Goal: Task Accomplishment & Management: Manage account settings

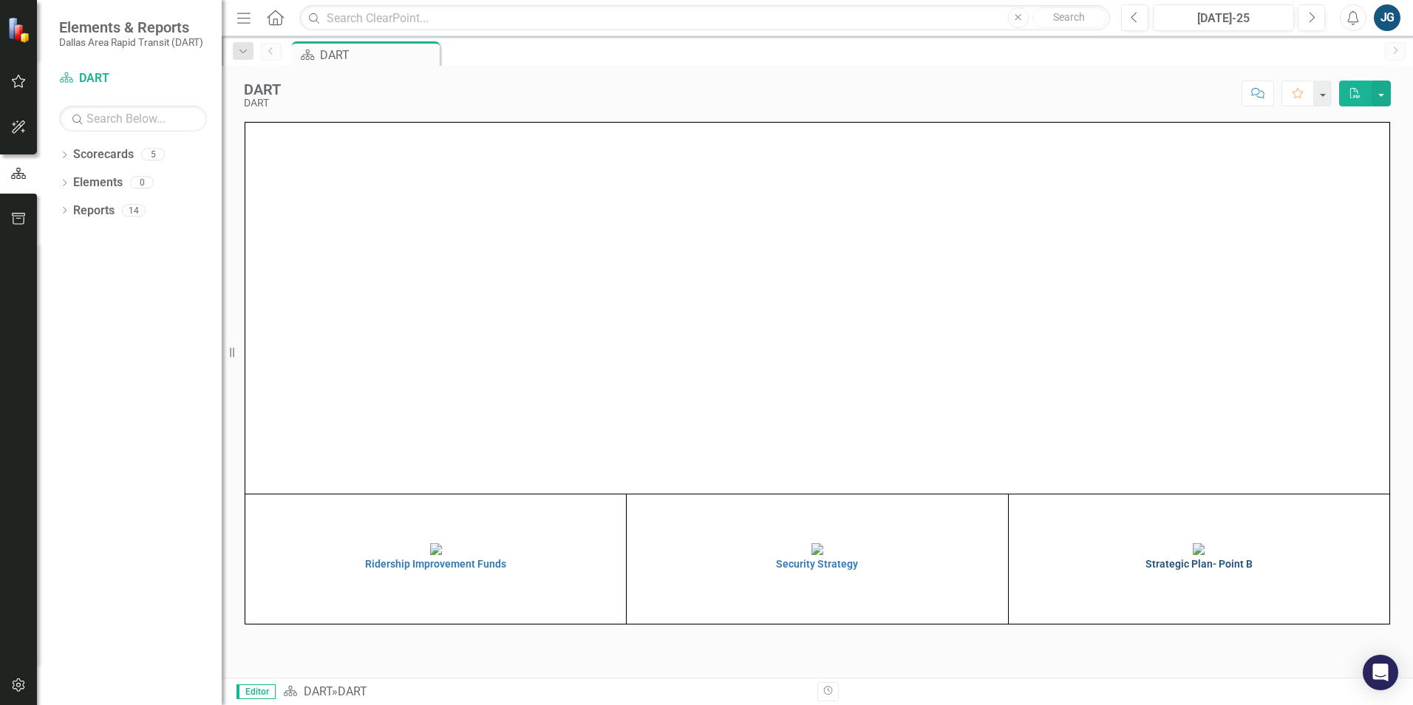
click at [1193, 555] on img at bounding box center [1199, 549] width 12 height 12
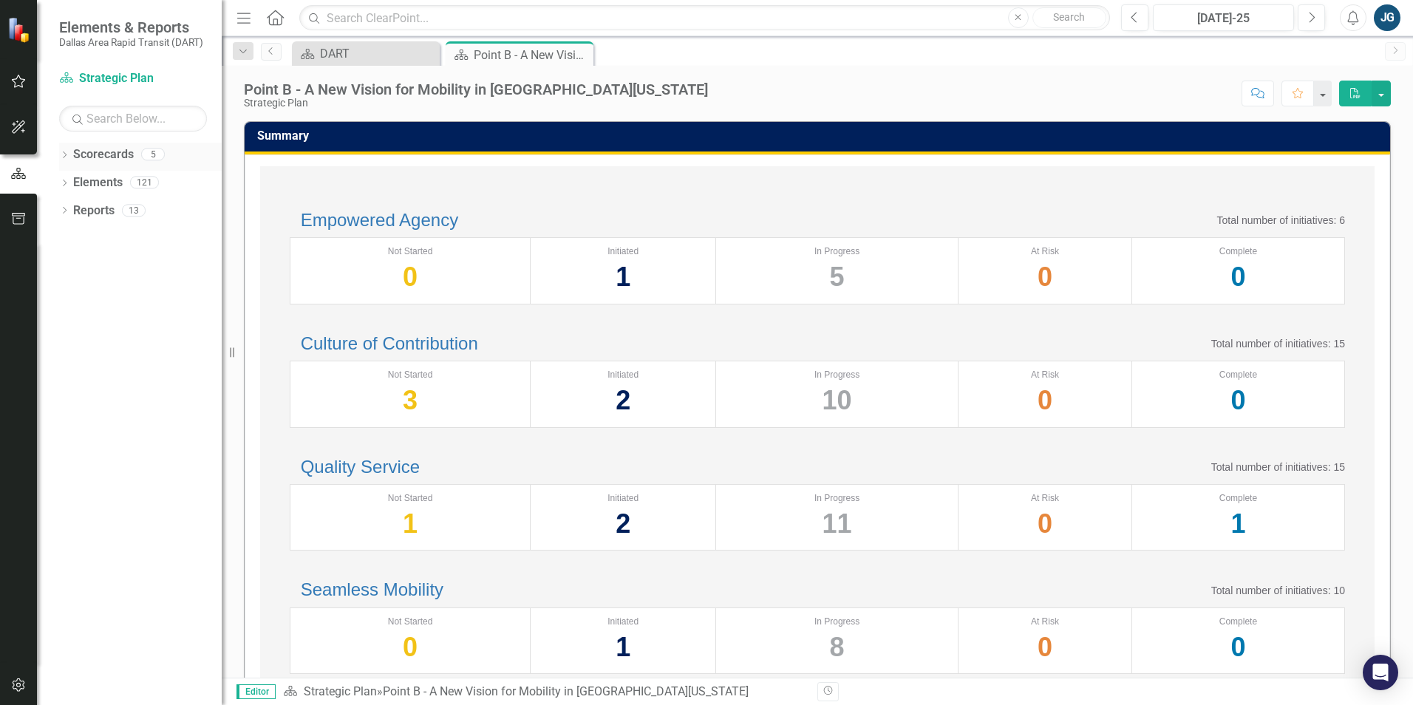
click at [61, 157] on icon "Dropdown" at bounding box center [64, 156] width 10 height 8
click at [63, 178] on div "Dropdown Scorecards 5 Dropdown DART Strategic Plan Security Strategy Ridership …" at bounding box center [140, 171] width 163 height 56
click at [69, 185] on icon "Dropdown" at bounding box center [72, 181] width 11 height 9
click at [108, 289] on link "Supporting Projects" at bounding box center [159, 294] width 126 height 17
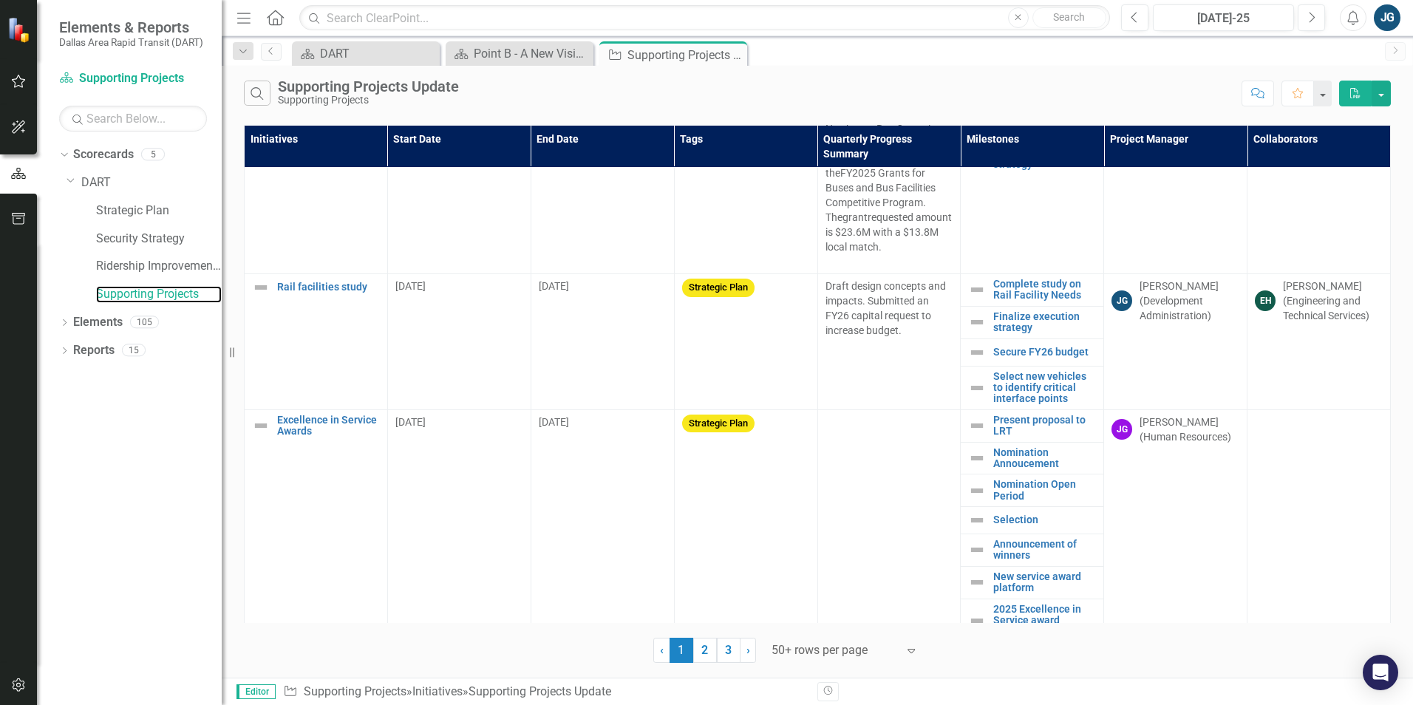
scroll to position [1035, 0]
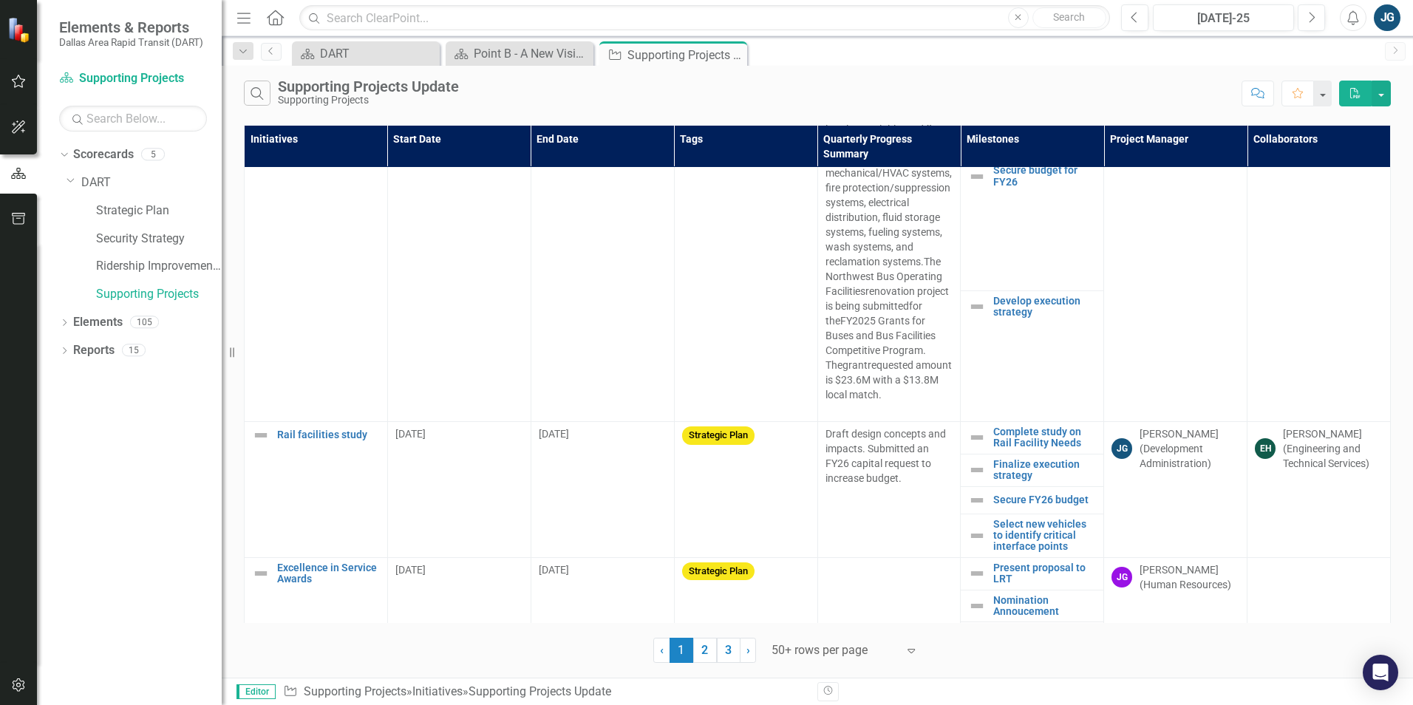
click at [1152, 139] on th "Project Manager" at bounding box center [1175, 146] width 143 height 42
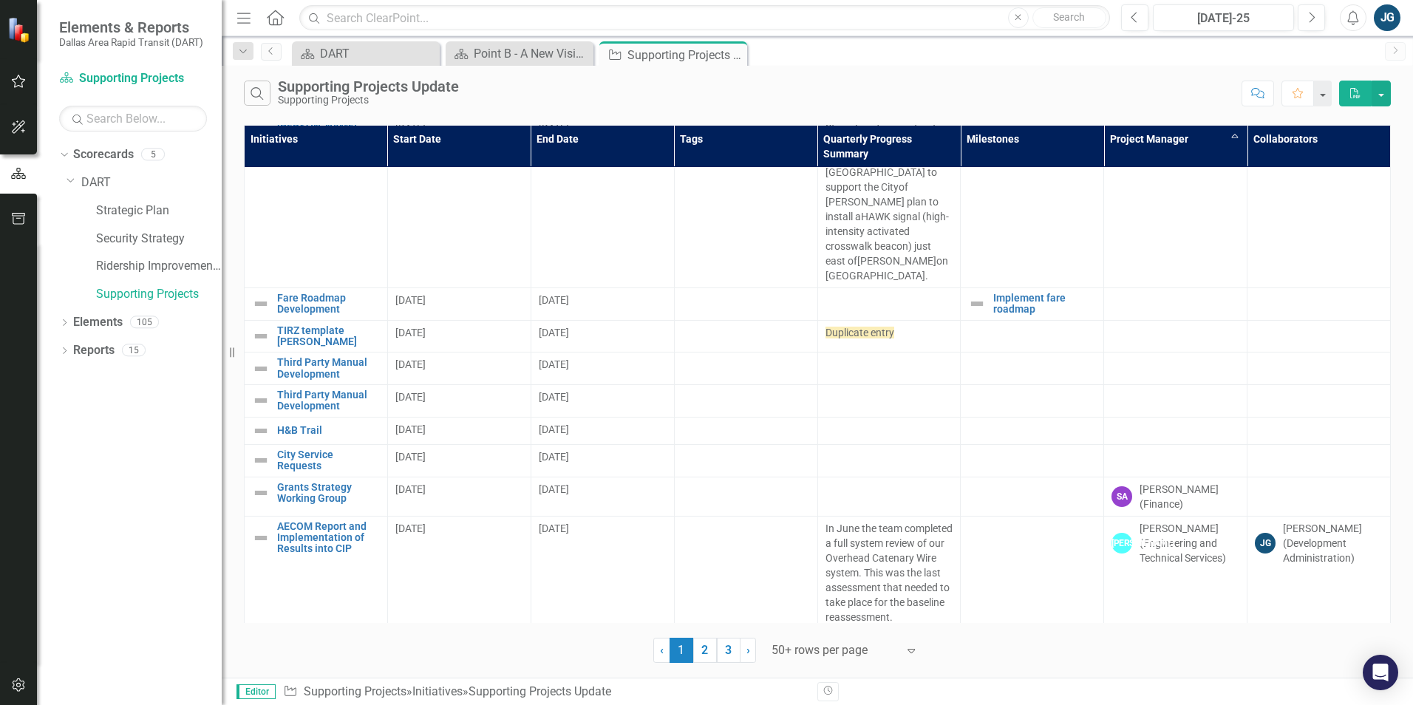
scroll to position [1183, 0]
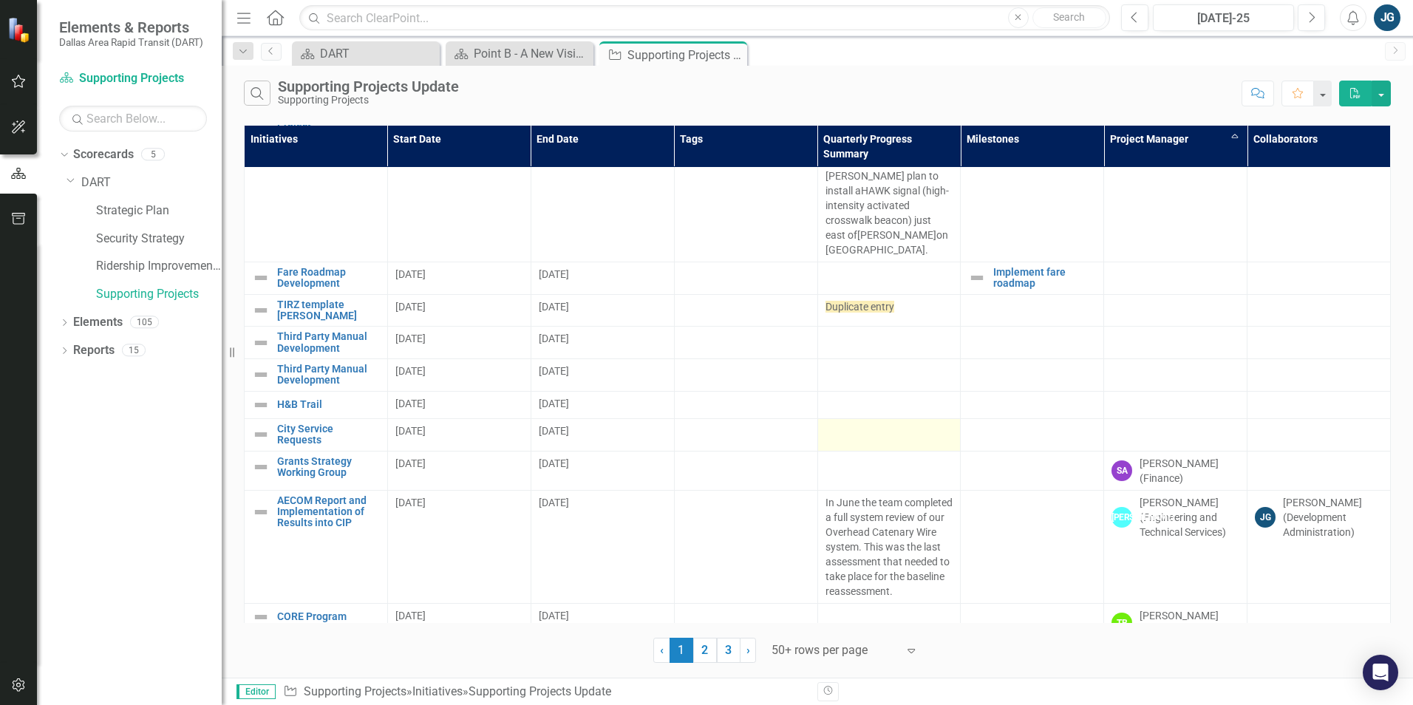
click at [930, 424] on div at bounding box center [890, 433] width 128 height 18
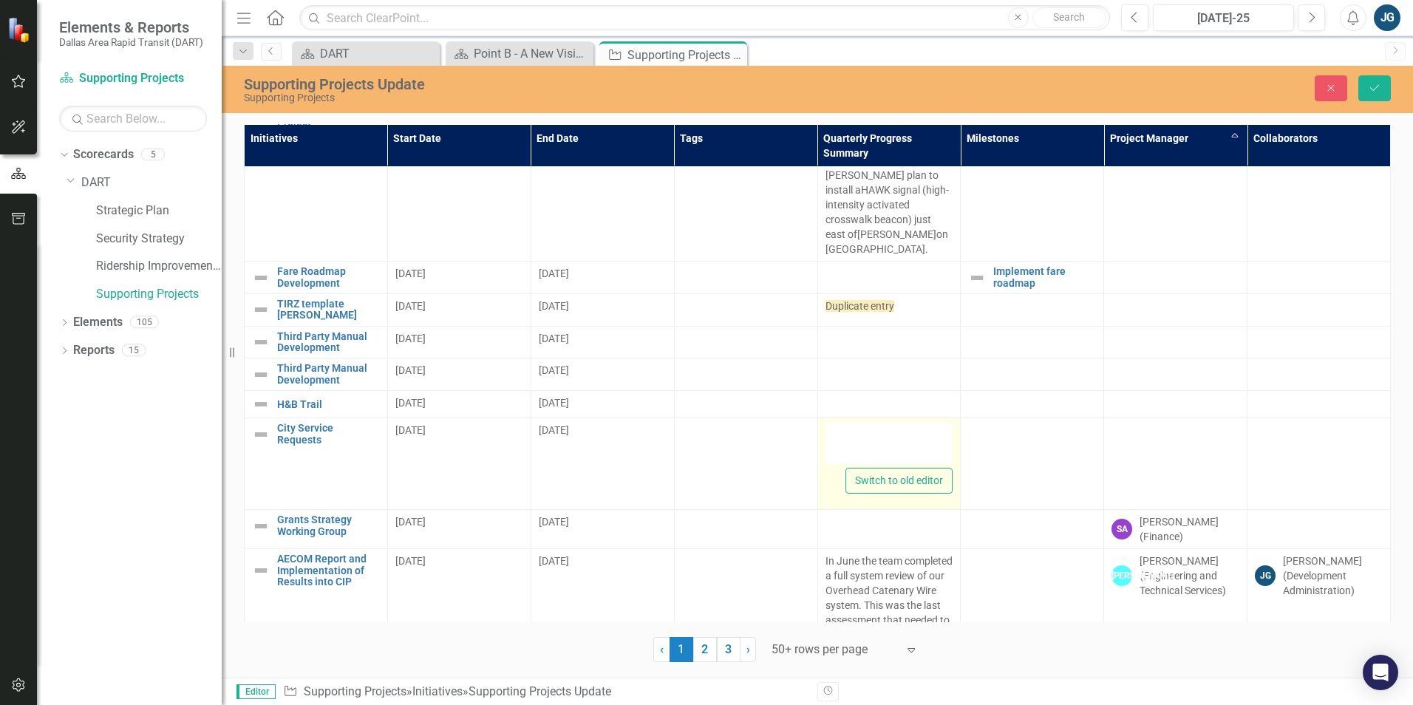
click at [920, 423] on div at bounding box center [890, 443] width 128 height 41
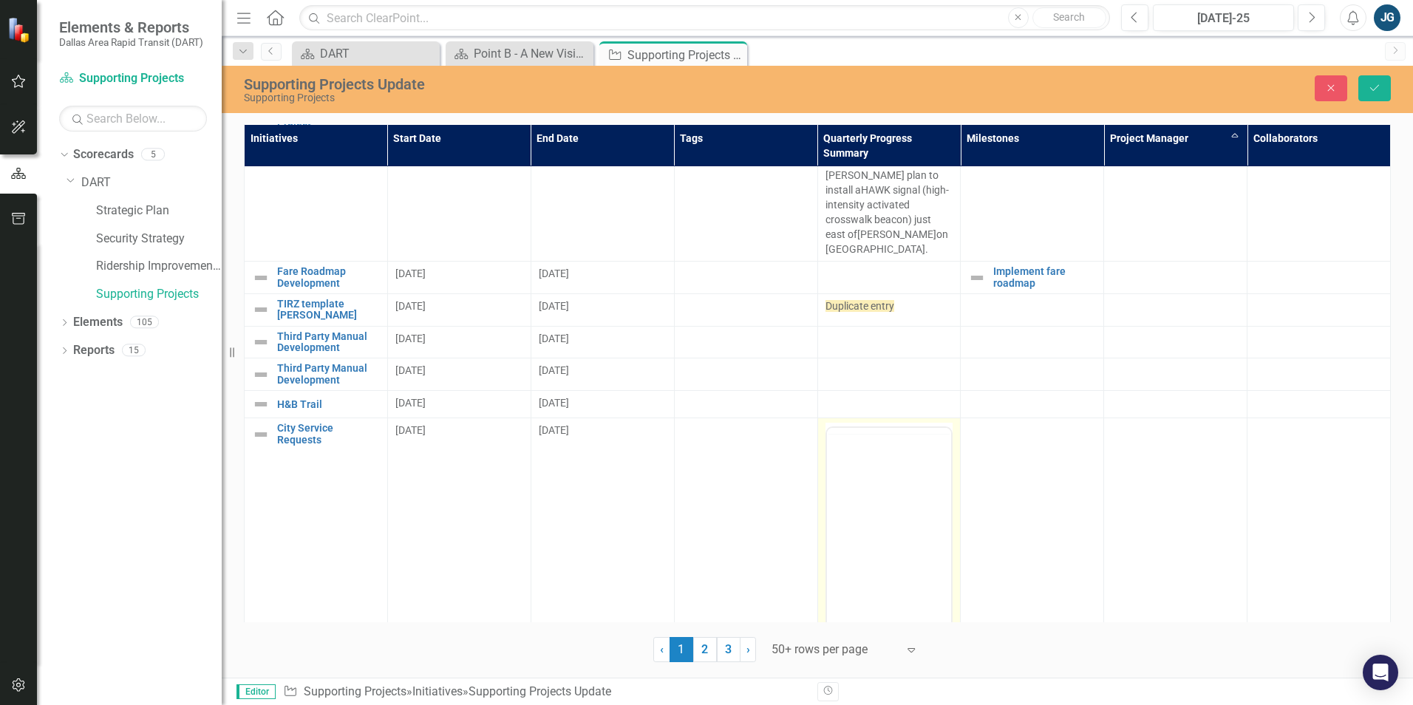
scroll to position [0, 0]
click at [884, 515] on body "Rich Text Area. Press ALT-0 for help." at bounding box center [888, 574] width 125 height 222
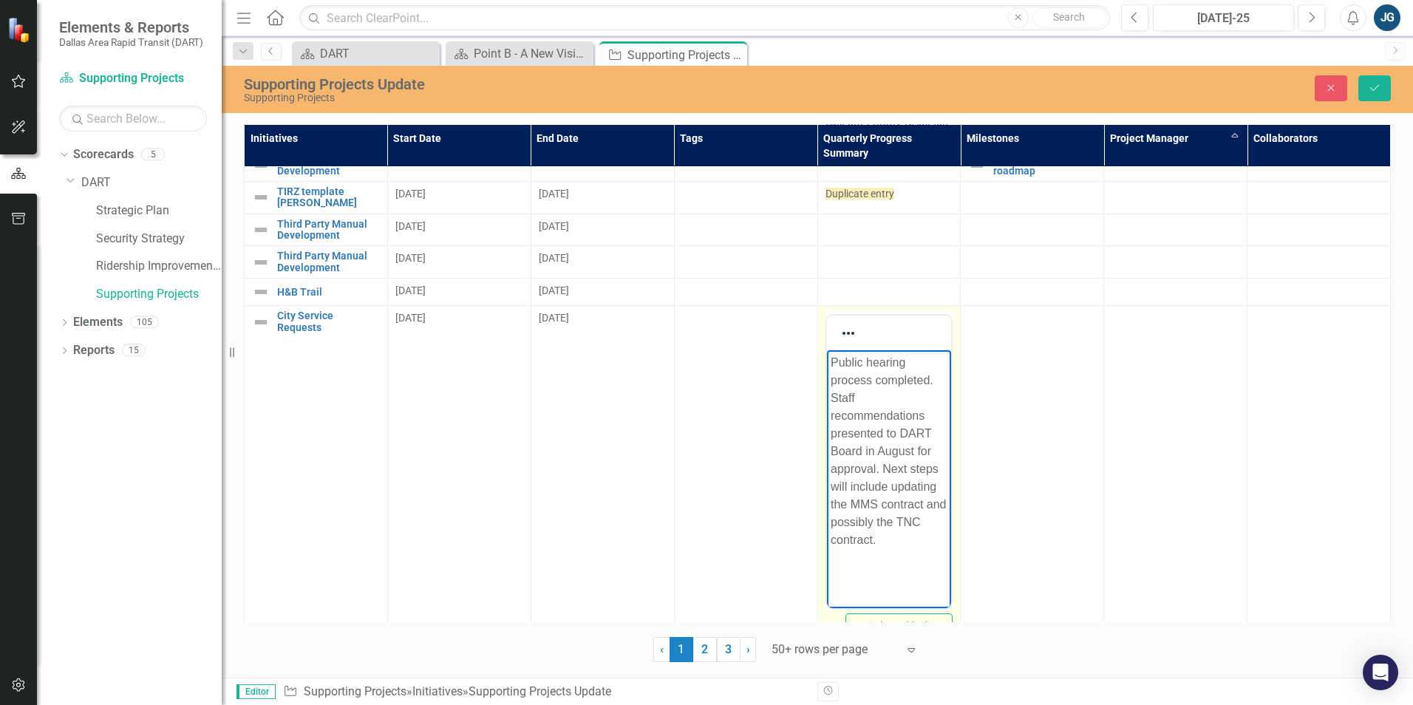
scroll to position [1405, 0]
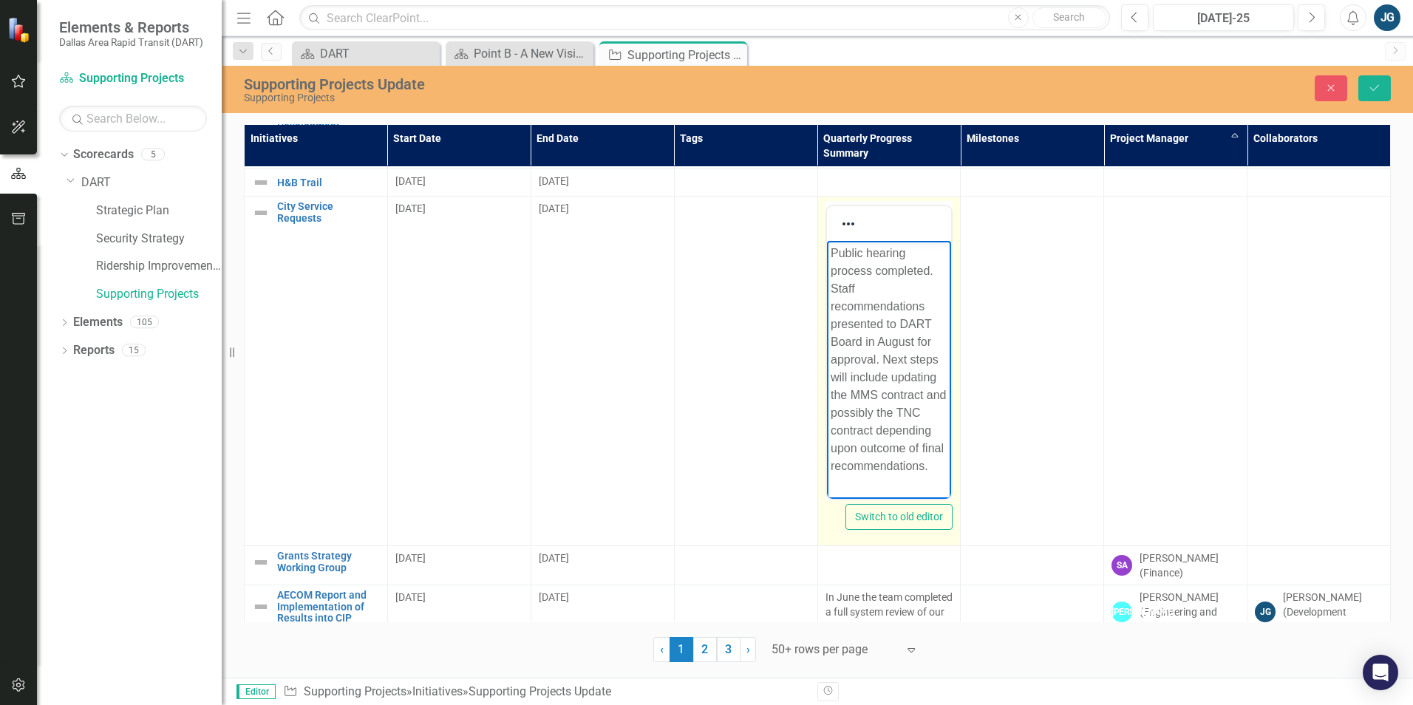
click at [891, 374] on p "Public hearing process completed. Staff recommendations presented to DART Board…" at bounding box center [889, 360] width 118 height 231
click at [874, 407] on p "Public hearing process completed. Staff recommendations presented to DART Board…" at bounding box center [889, 333] width 118 height 302
click at [883, 408] on p "Public hearing process completed. Staff recommendations presented to DART Board…" at bounding box center [889, 333] width 118 height 302
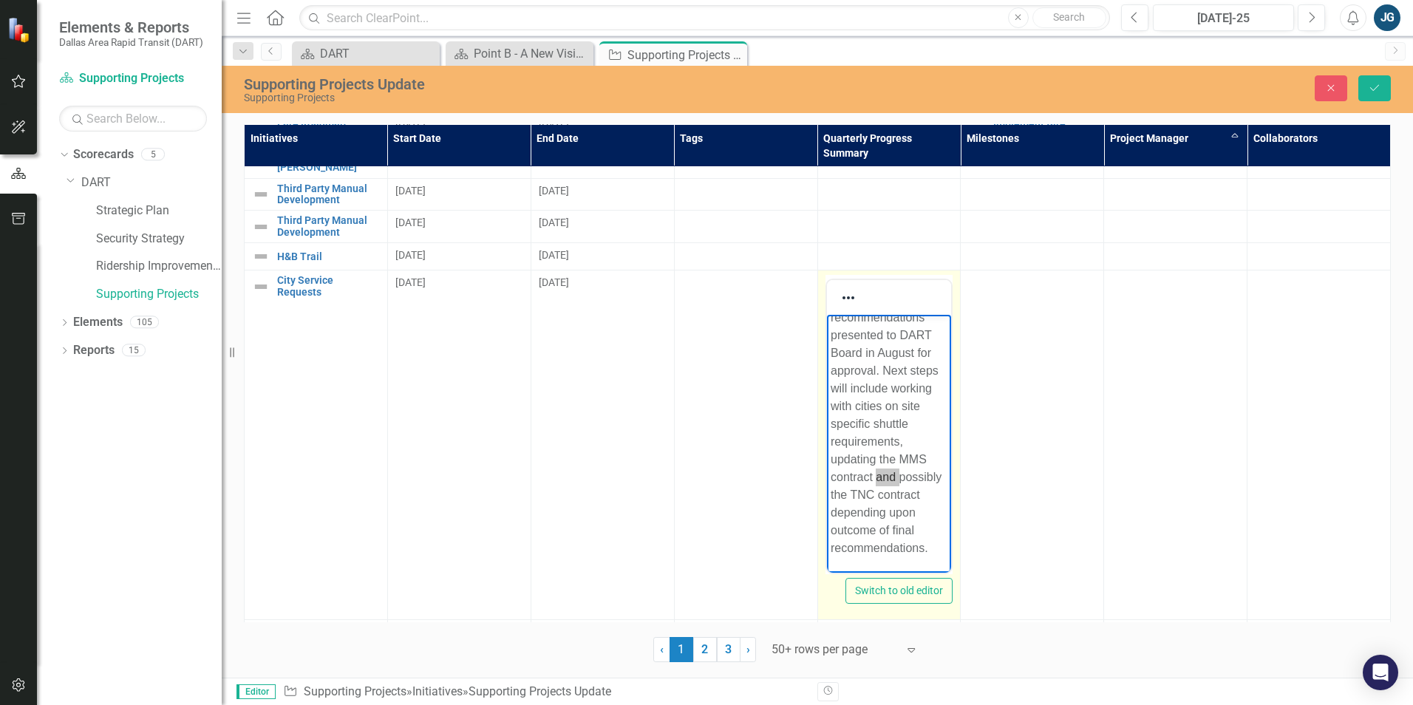
scroll to position [98, 0]
click at [921, 546] on p "Public hearing process completed. Staff recommendations presented to DART Board…" at bounding box center [889, 407] width 118 height 302
click at [922, 546] on p "Public hearing process completed. Staff recommendations presented to DART Board…" at bounding box center [889, 407] width 118 height 302
click at [1373, 84] on icon "Save" at bounding box center [1374, 88] width 13 height 10
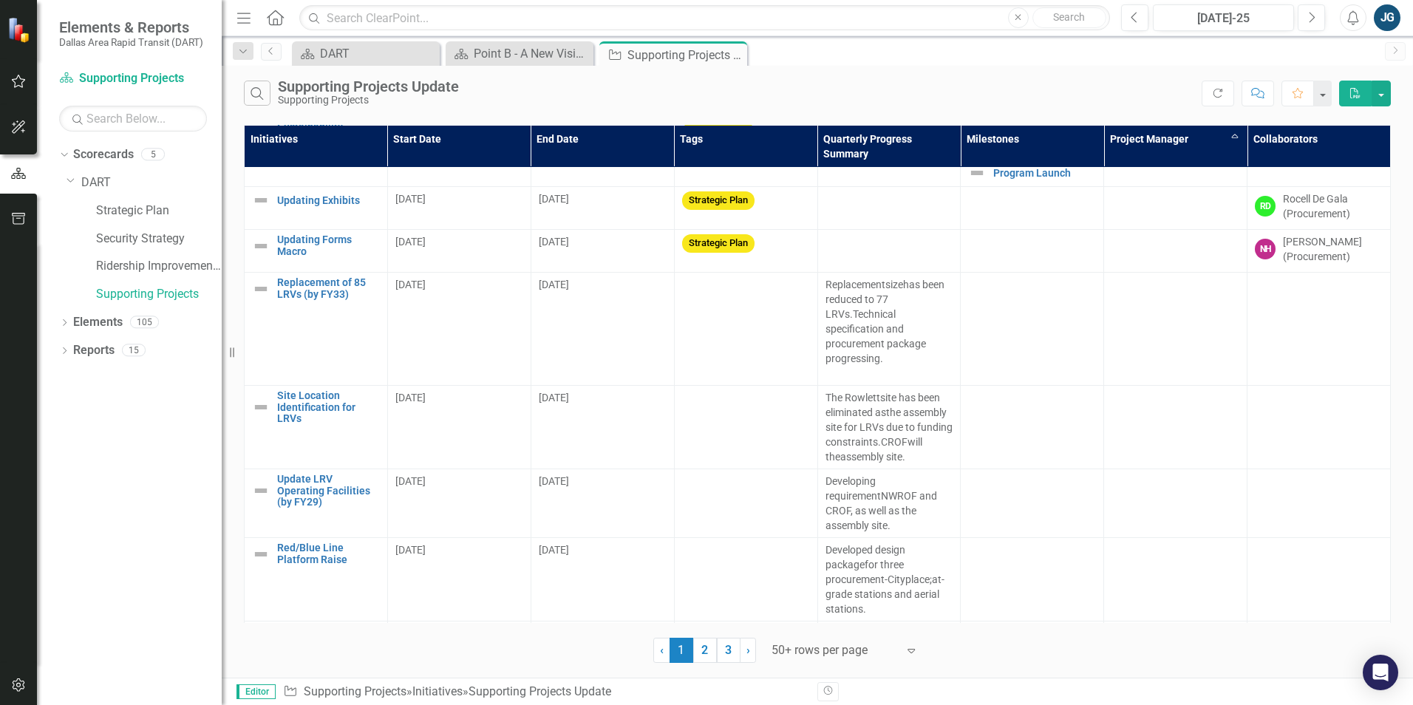
scroll to position [0, 0]
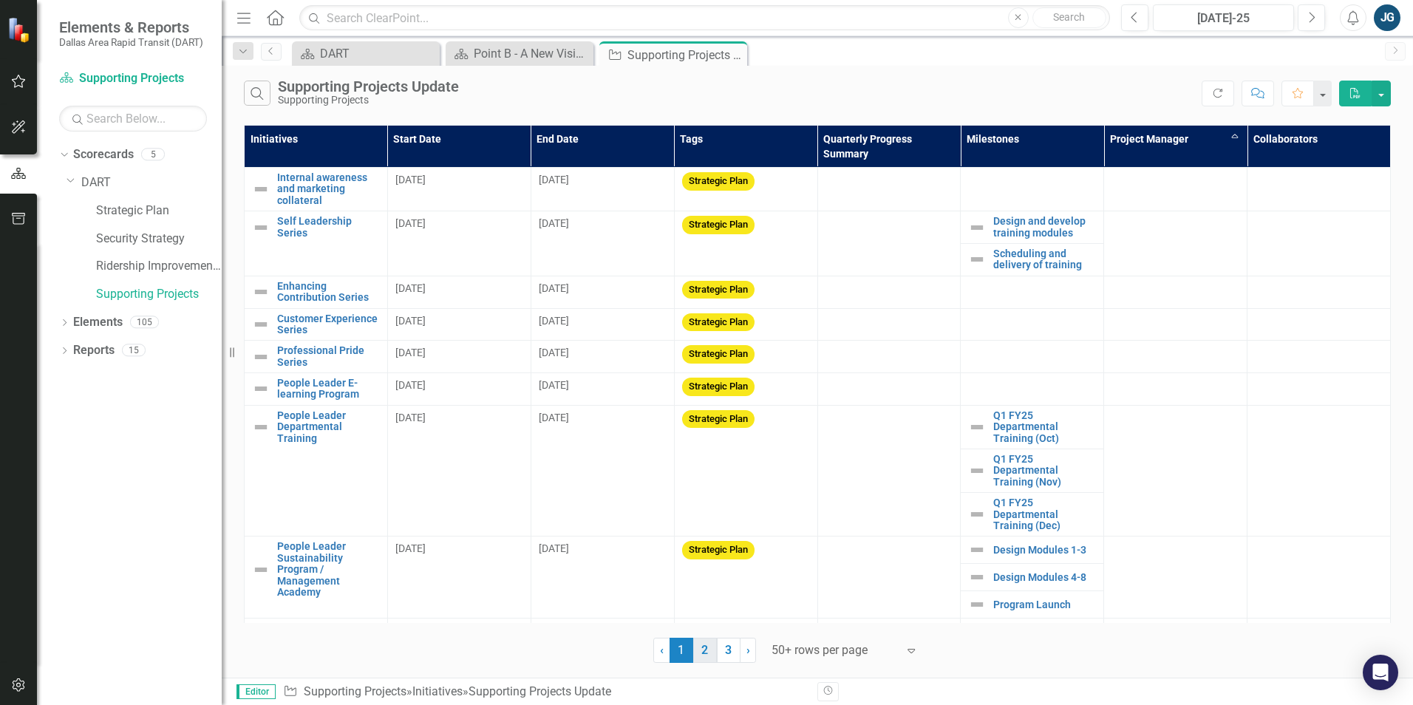
click at [698, 651] on link "2" at bounding box center [705, 650] width 24 height 25
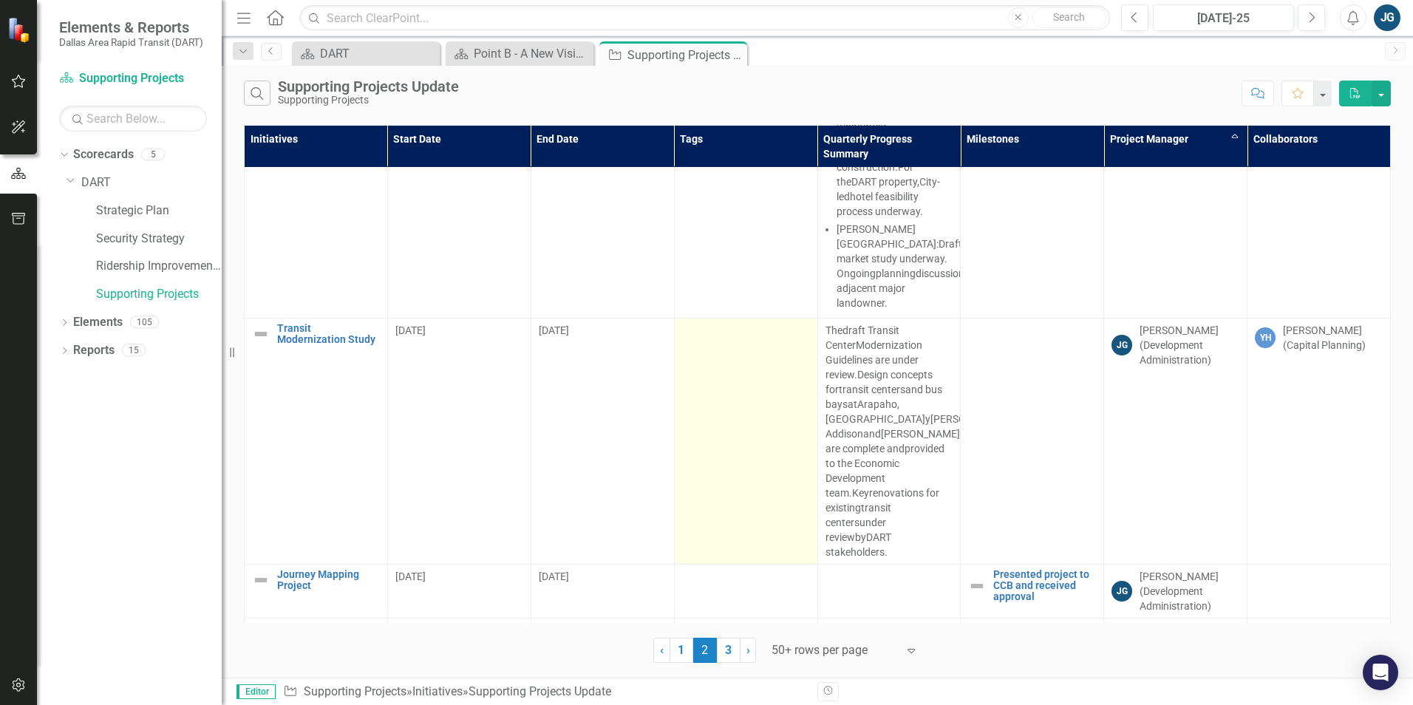
scroll to position [3573, 0]
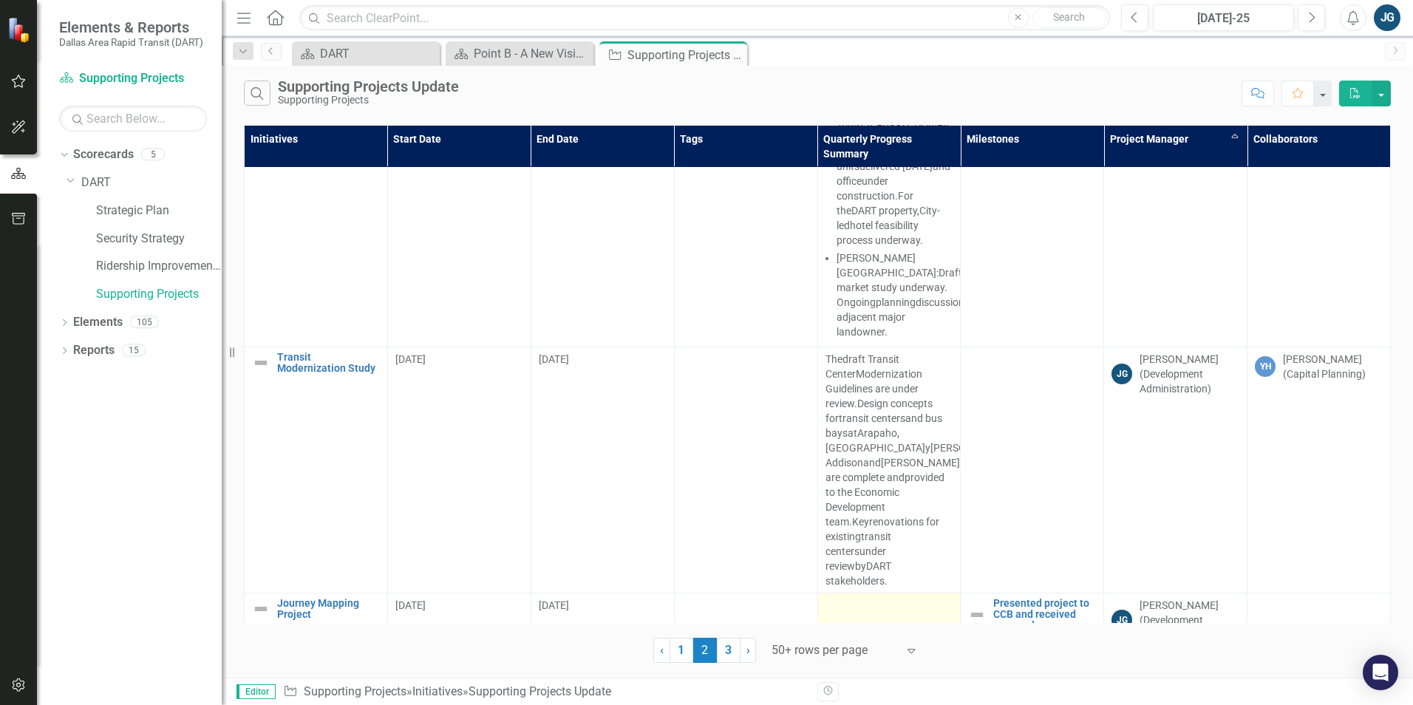
click at [890, 593] on td at bounding box center [889, 620] width 143 height 54
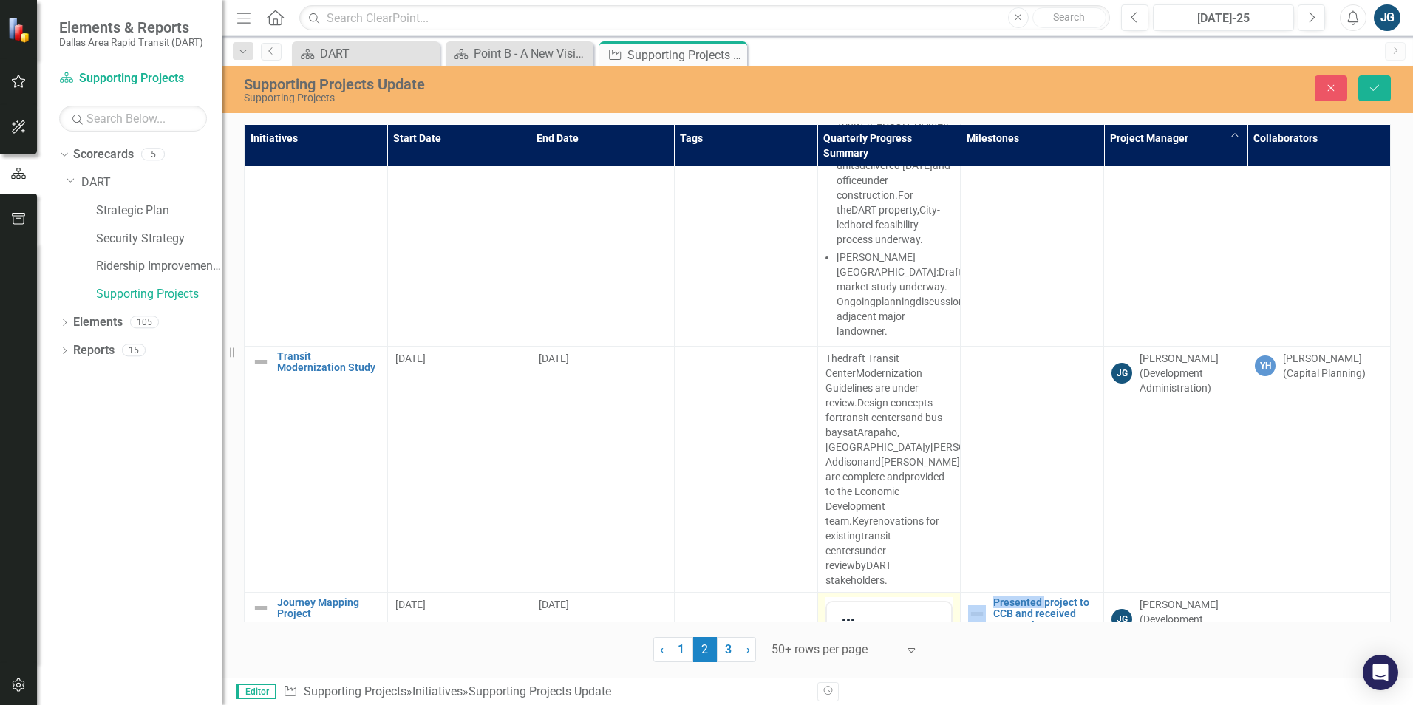
scroll to position [0, 0]
drag, startPoint x: 1717, startPoint y: 962, endPoint x: 901, endPoint y: 680, distance: 862.9
drag, startPoint x: 909, startPoint y: 688, endPoint x: 908, endPoint y: 702, distance: 14.1
click at [909, 688] on p "Survey is out to the public. The team is working on the dashboard." at bounding box center [889, 676] width 118 height 71
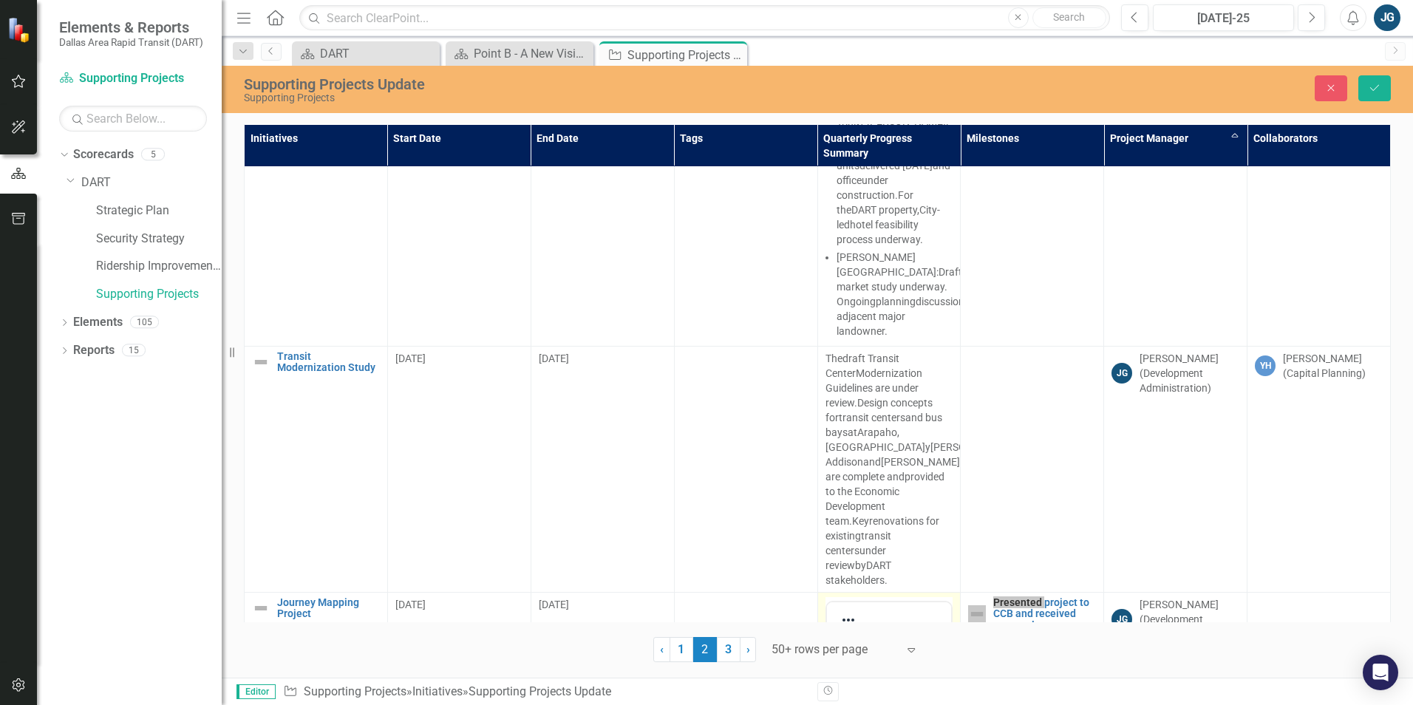
click at [908, 704] on p "Survey is out to the public. The team is working on the dashboard." at bounding box center [889, 676] width 118 height 71
click at [906, 704] on p "Survey is out to the public. The team is working on the dashboard." at bounding box center [889, 676] width 118 height 71
click at [1385, 89] on button "Save" at bounding box center [1375, 88] width 33 height 26
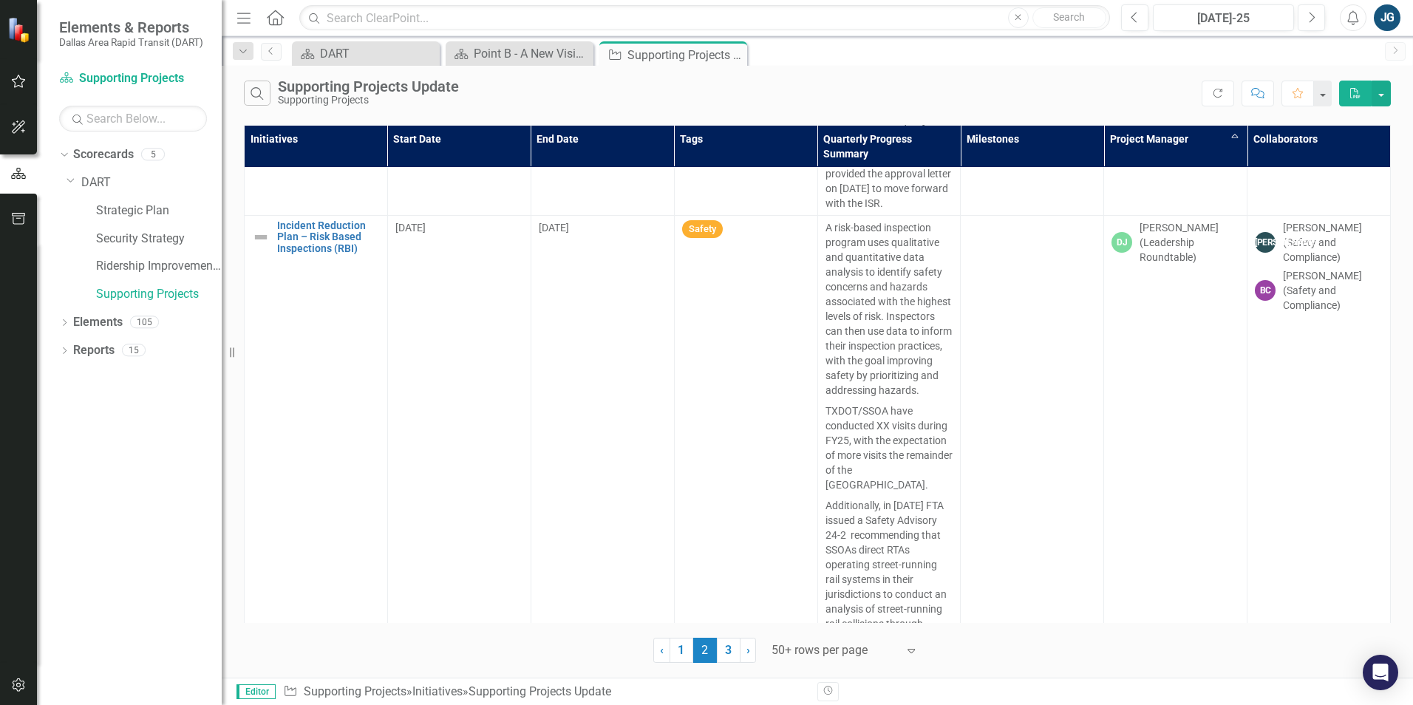
scroll to position [8427, 0]
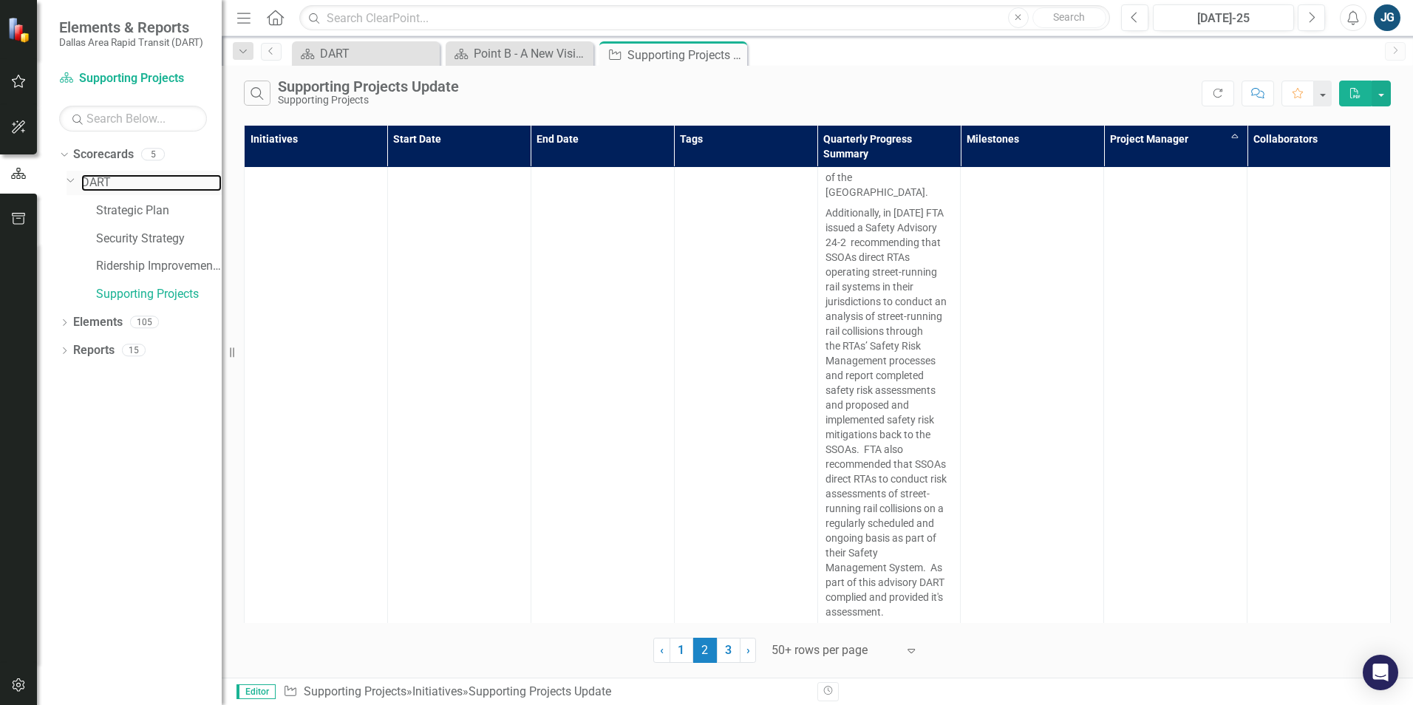
click at [129, 190] on link "DART" at bounding box center [151, 182] width 140 height 17
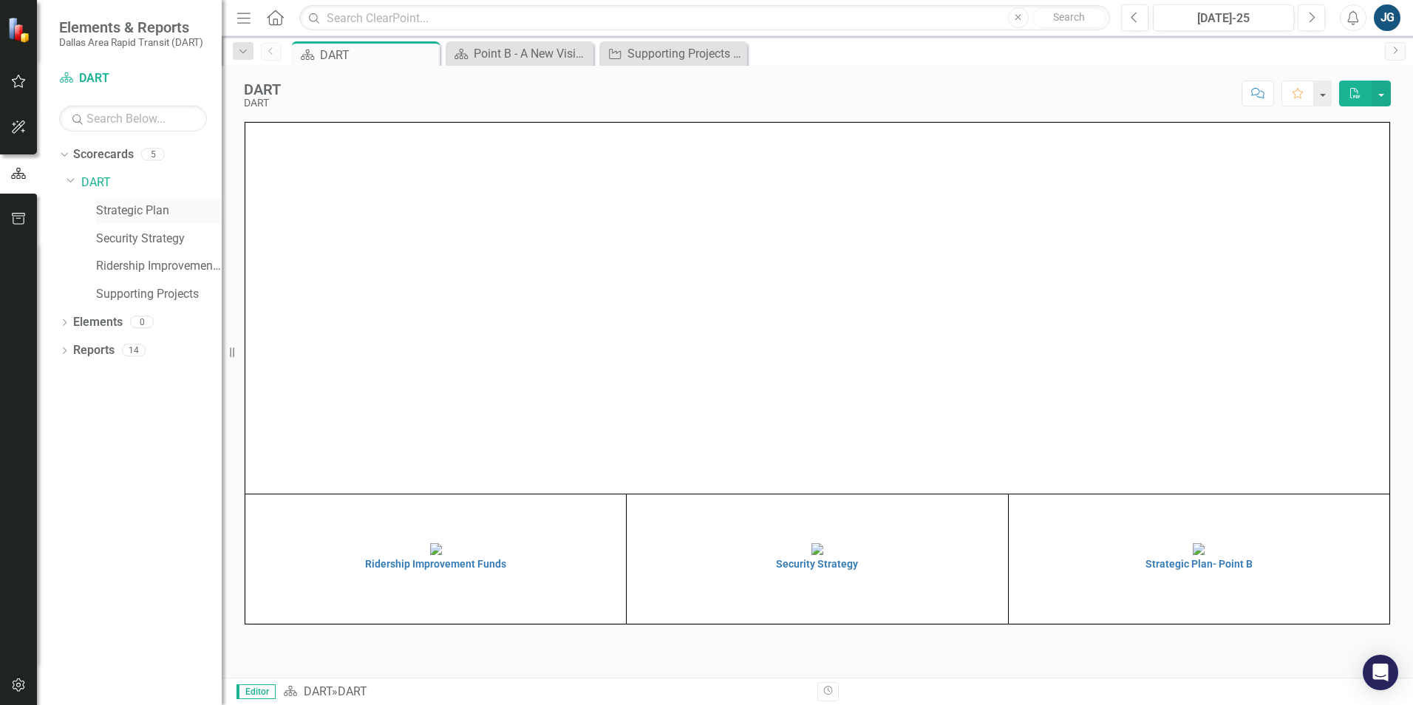
click at [118, 214] on link "Strategic Plan" at bounding box center [159, 211] width 126 height 17
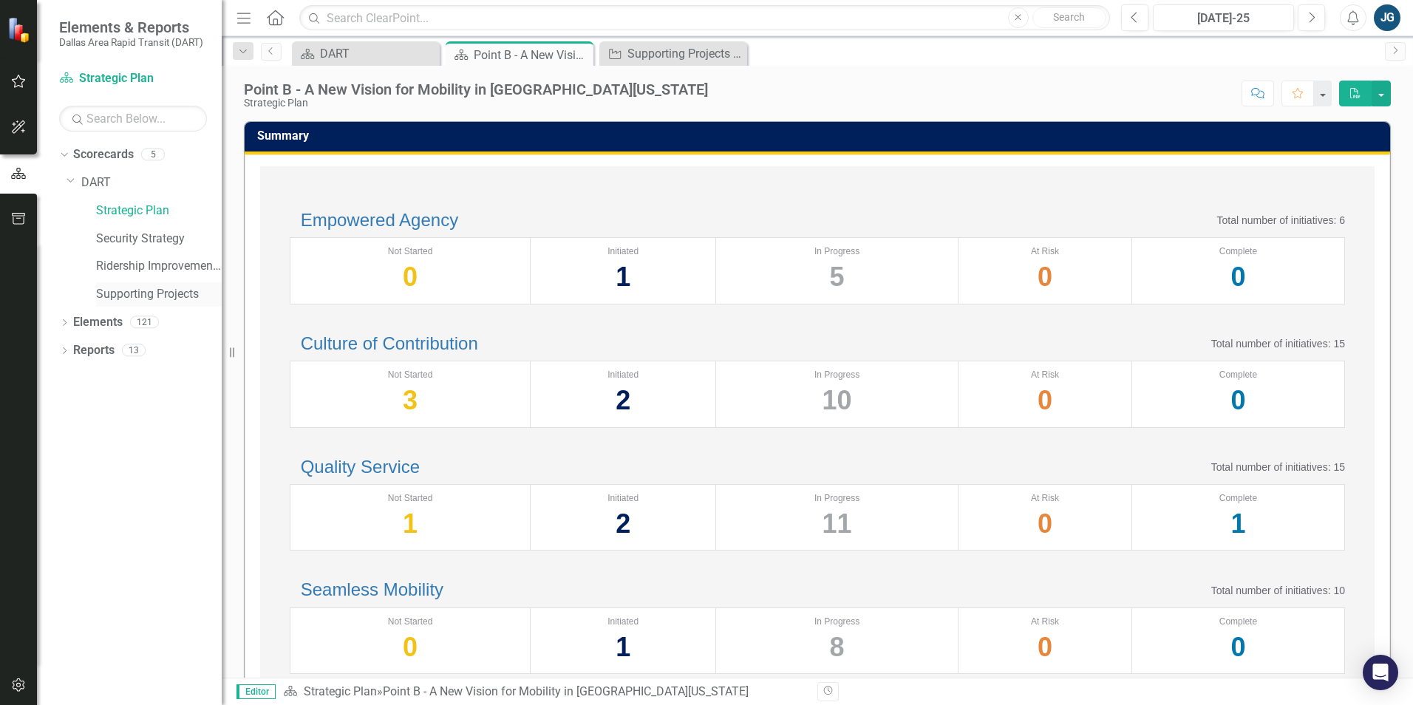
click at [131, 295] on link "Supporting Projects" at bounding box center [159, 294] width 126 height 17
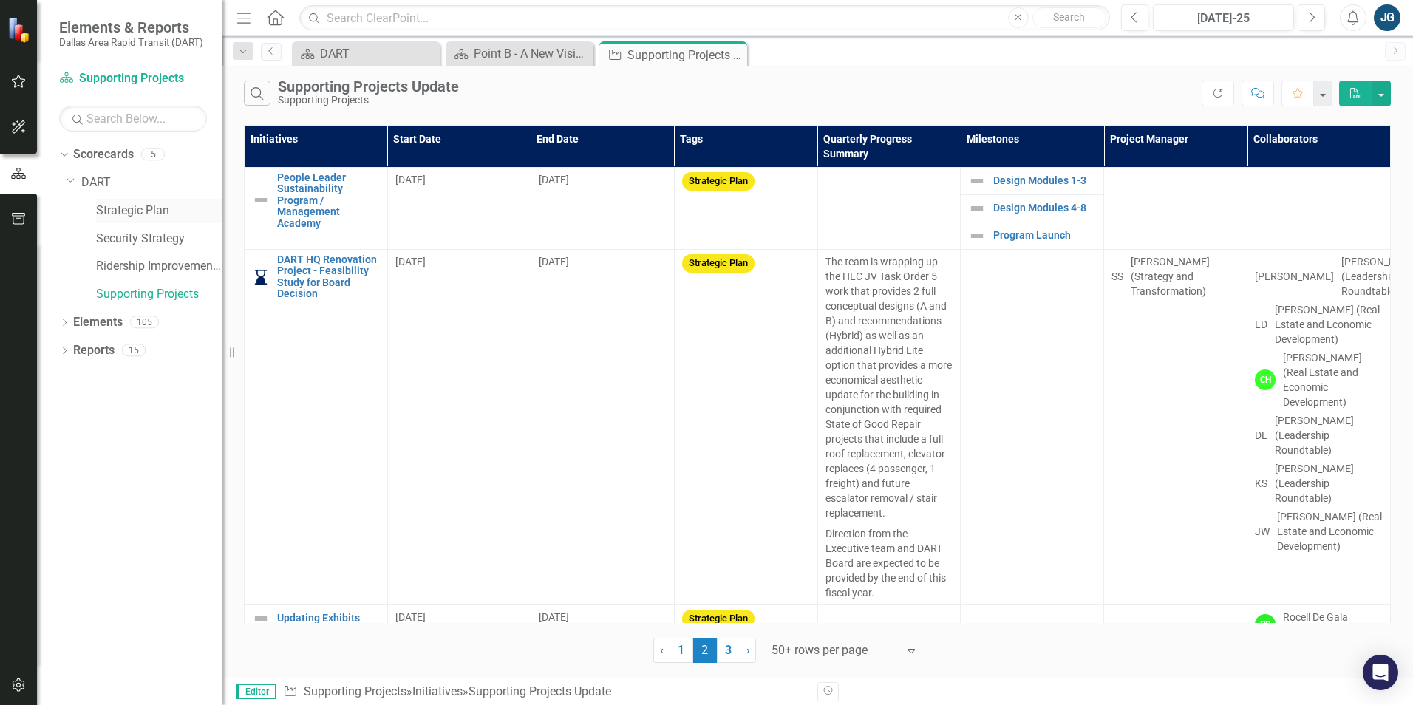
click at [129, 214] on link "Strategic Plan" at bounding box center [159, 211] width 126 height 17
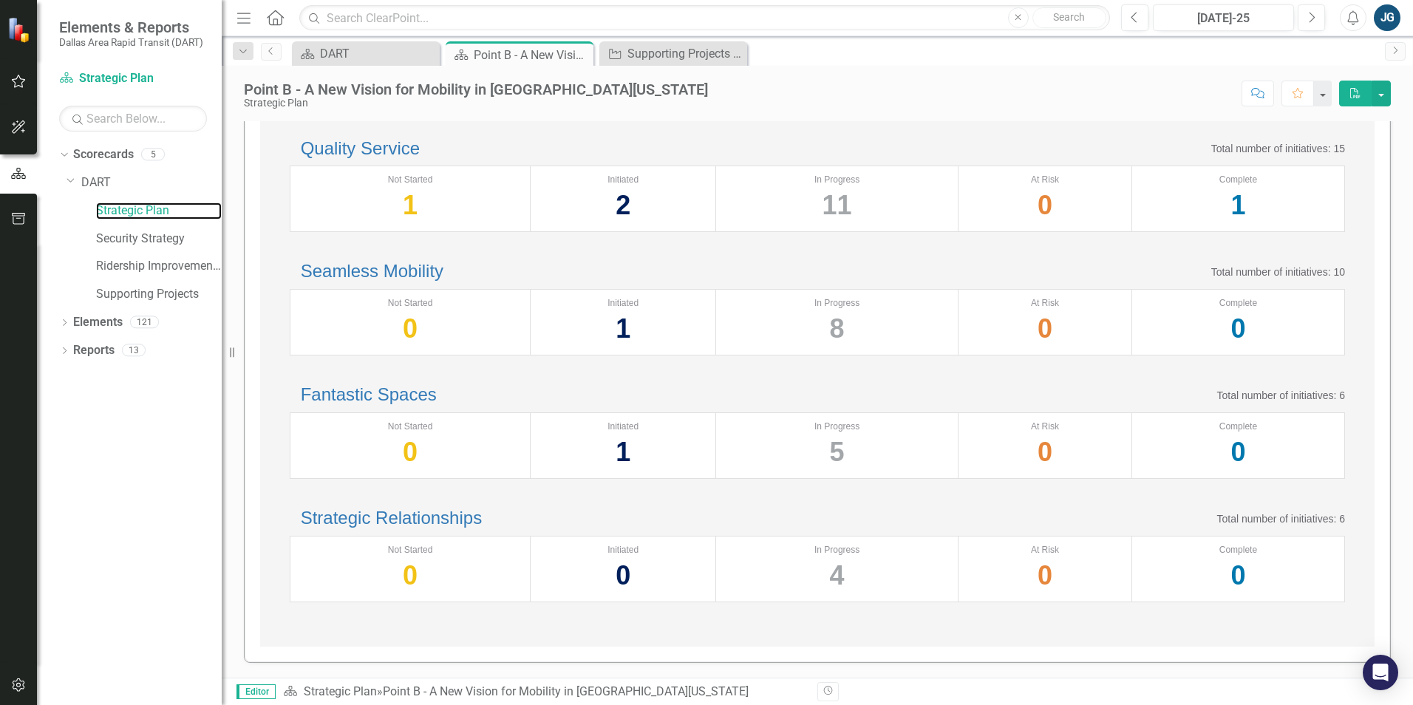
scroll to position [512, 0]
click at [152, 290] on link "Supporting Projects" at bounding box center [159, 294] width 126 height 17
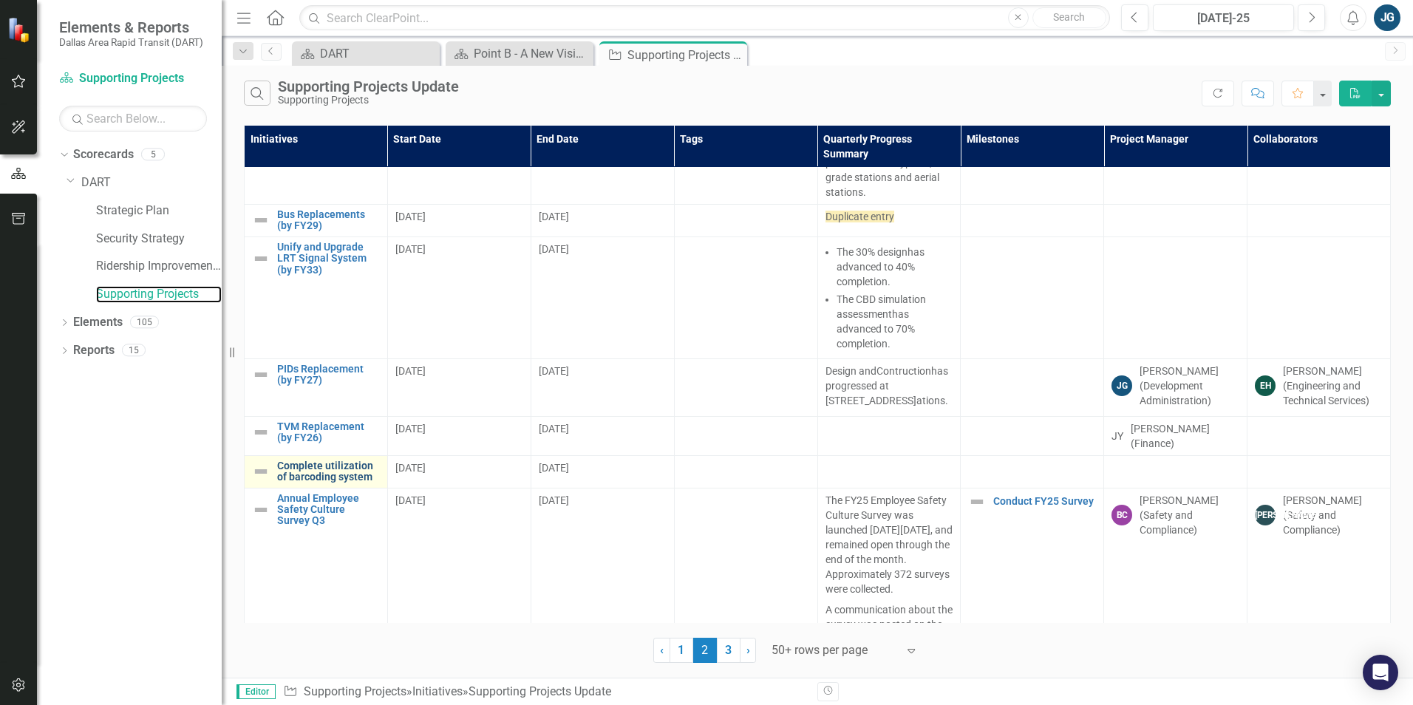
scroll to position [961, 0]
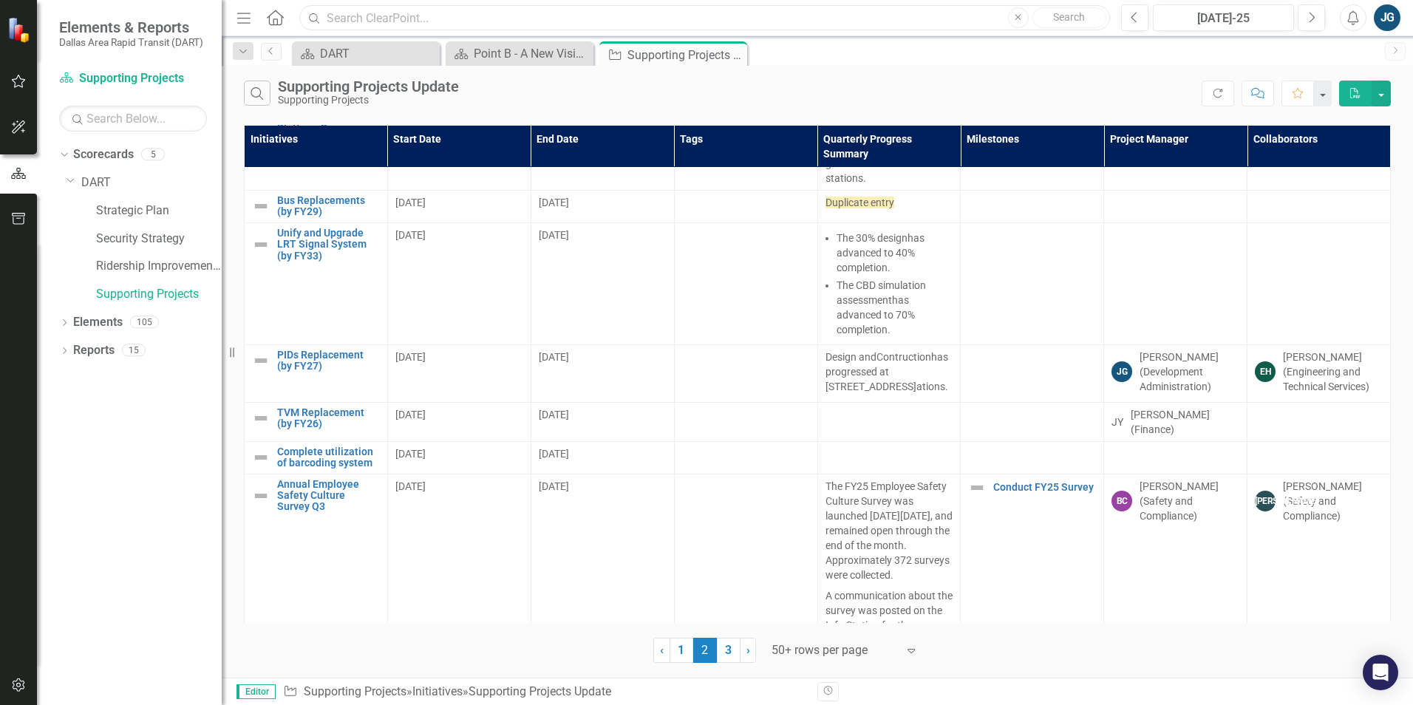
click at [936, 22] on input "text" at bounding box center [704, 18] width 811 height 26
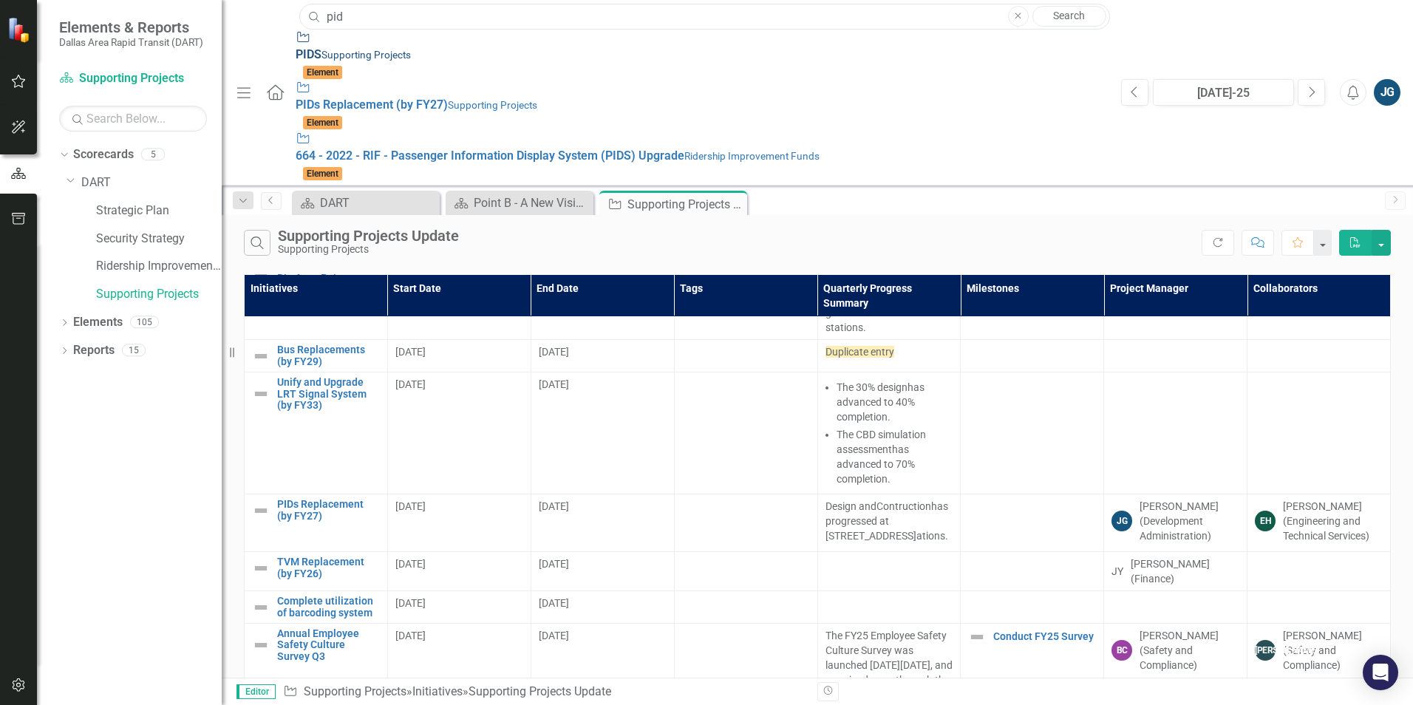
type input "pid"
click at [920, 53] on div "Initiative PID S Supporting Projects" at bounding box center [701, 47] width 811 height 34
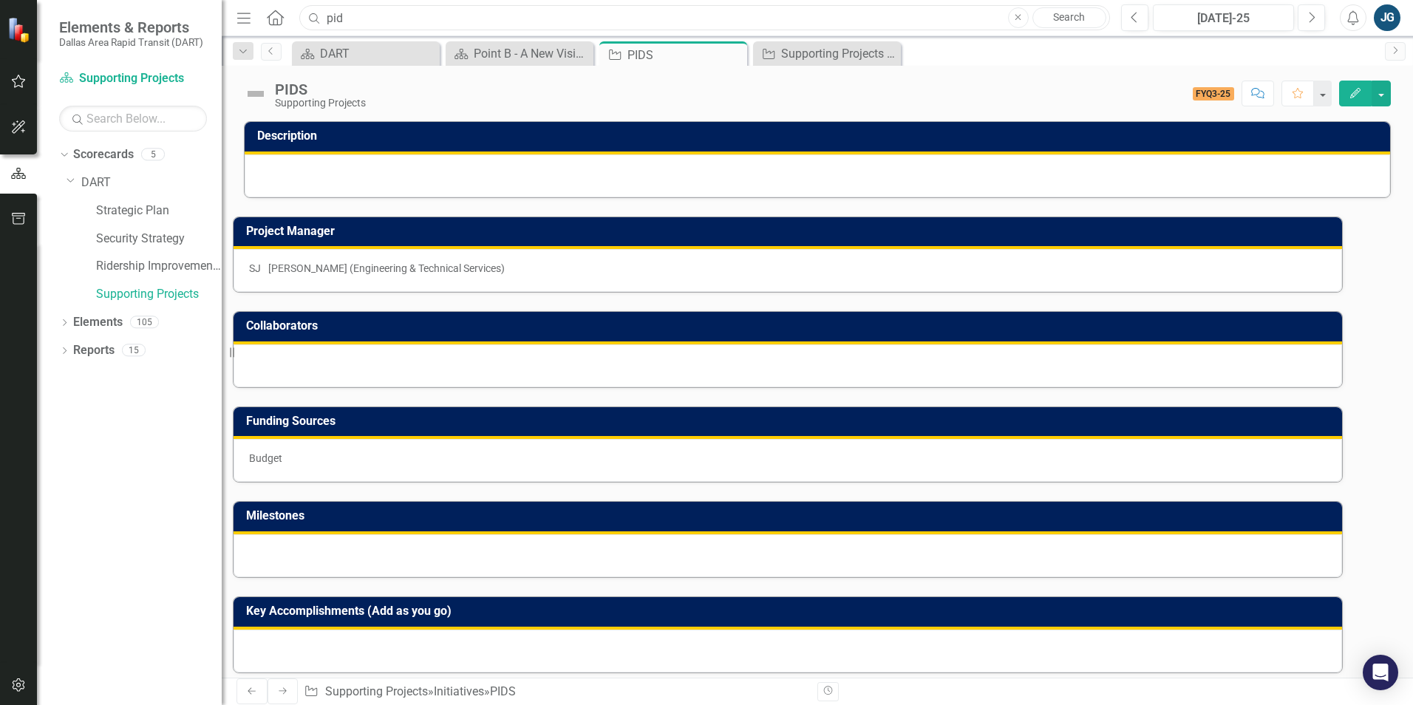
click at [591, 17] on input "pid" at bounding box center [704, 18] width 811 height 26
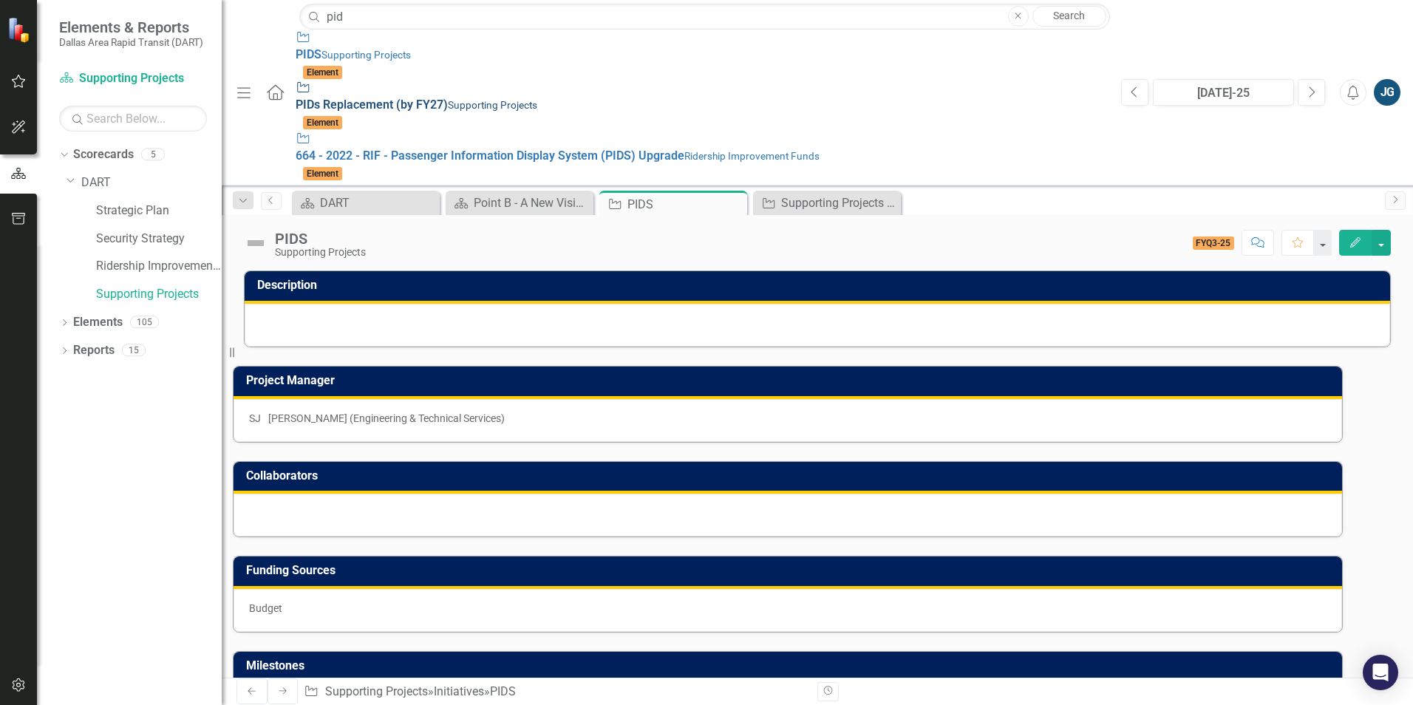
click at [574, 89] on div "Initiative PID s Replacement (by FY27) Supporting Projects" at bounding box center [701, 97] width 811 height 34
